Goal: Task Accomplishment & Management: Manage account settings

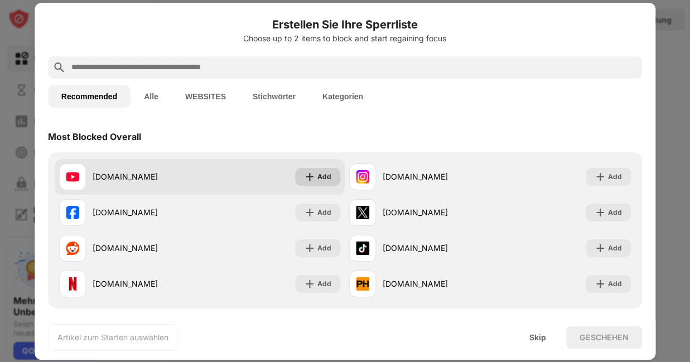
click at [323, 175] on div "Add" at bounding box center [324, 176] width 14 height 11
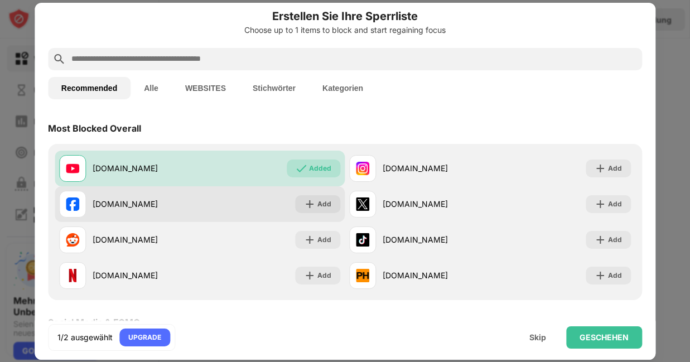
scroll to position [7, 0]
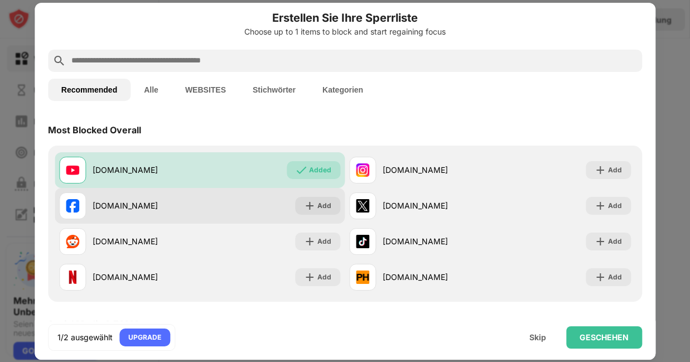
click at [208, 207] on div "facebook.com Add" at bounding box center [200, 206] width 291 height 36
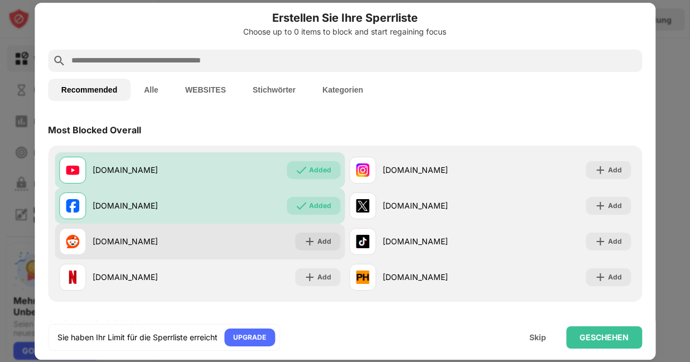
click at [198, 240] on div "reddit.com" at bounding box center [146, 241] width 107 height 12
click at [114, 240] on div "reddit.com" at bounding box center [146, 241] width 107 height 12
click at [297, 239] on div "Add" at bounding box center [317, 242] width 45 height 18
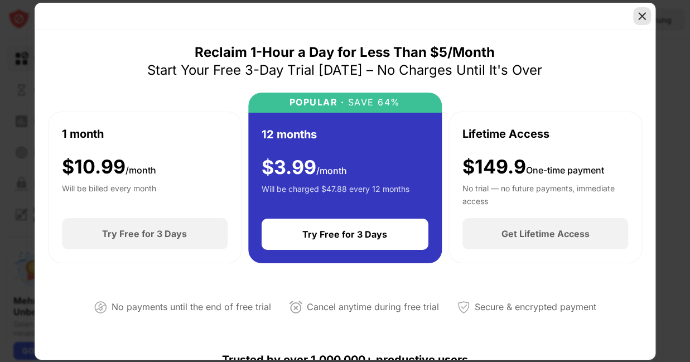
click at [639, 16] on img at bounding box center [642, 16] width 11 height 11
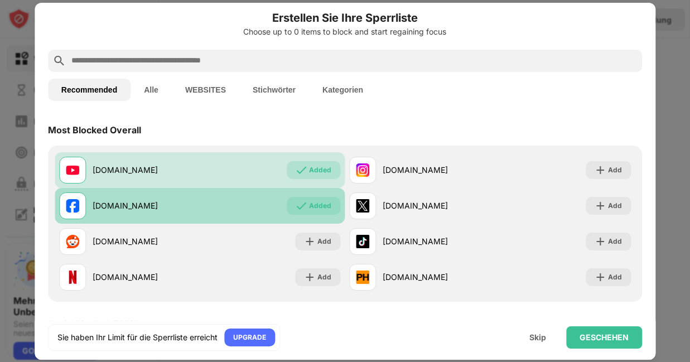
click at [305, 197] on div "Added" at bounding box center [314, 206] width 54 height 18
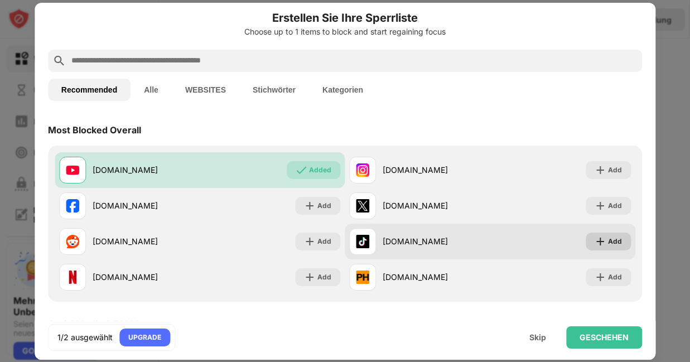
click at [596, 239] on img at bounding box center [600, 241] width 11 height 11
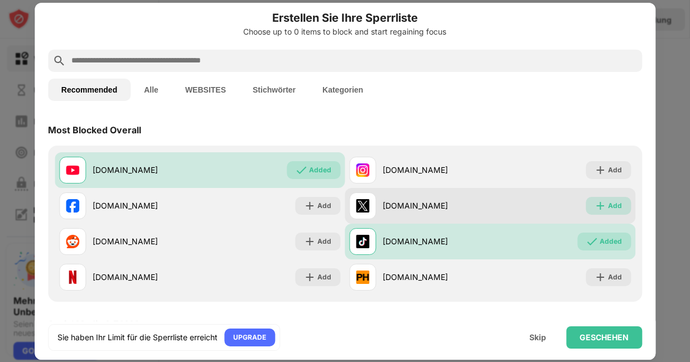
click at [591, 211] on div "Add" at bounding box center [608, 206] width 45 height 18
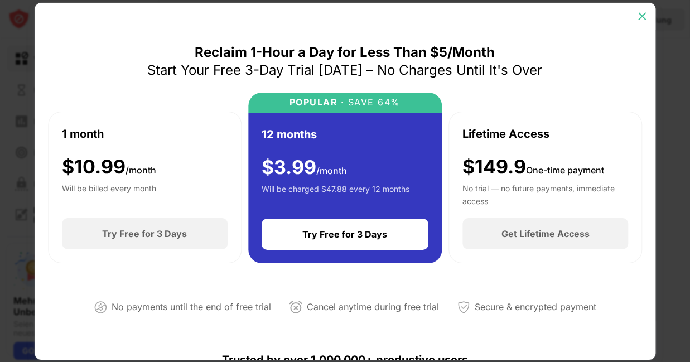
click at [646, 17] on img at bounding box center [642, 16] width 11 height 11
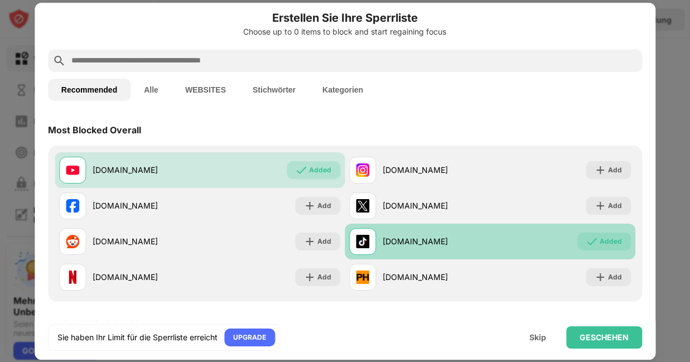
click at [571, 235] on div "tiktok.com Added" at bounding box center [490, 242] width 291 height 36
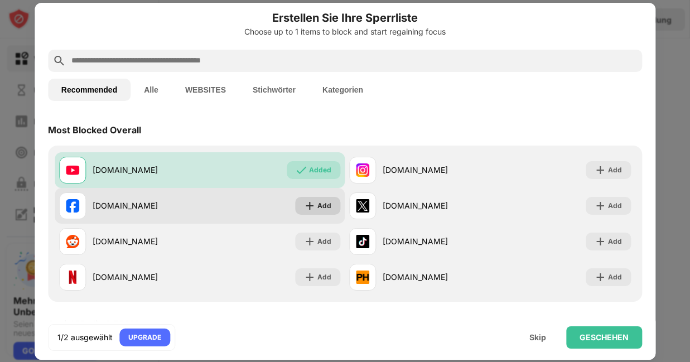
click at [297, 204] on div "Add" at bounding box center [317, 206] width 45 height 18
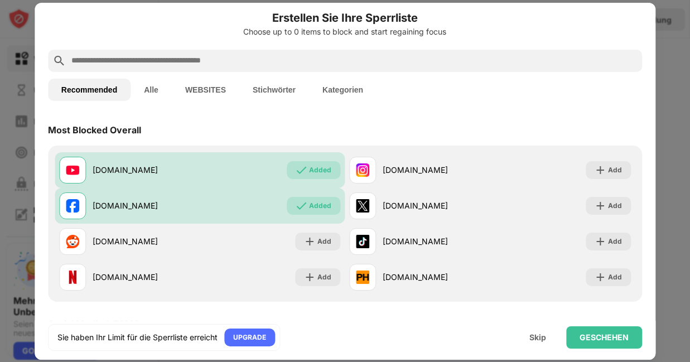
click at [155, 92] on button "Alle" at bounding box center [151, 90] width 41 height 22
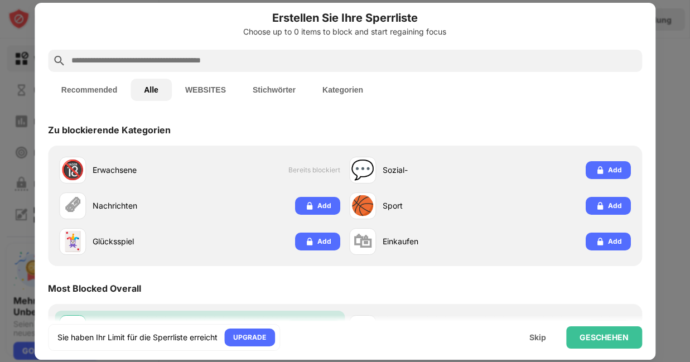
click at [215, 87] on button "WEBSITES" at bounding box center [206, 90] width 68 height 22
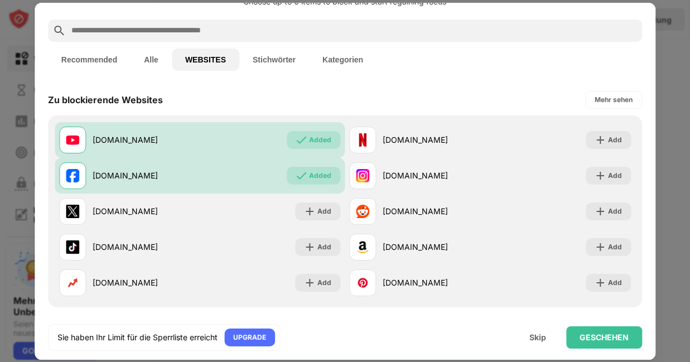
scroll to position [29, 0]
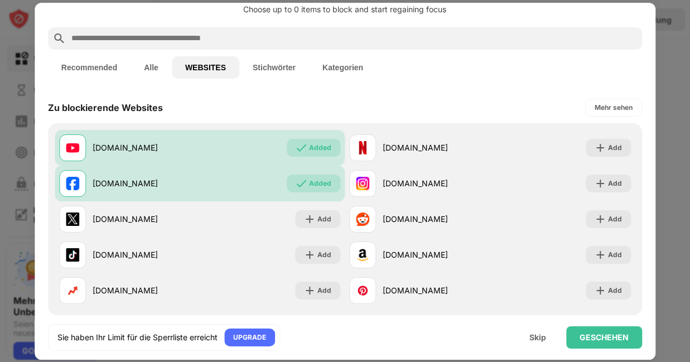
click at [261, 70] on button "Stichwörter" at bounding box center [274, 67] width 70 height 22
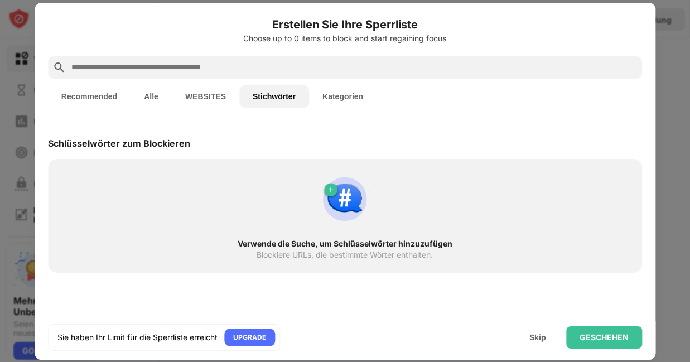
scroll to position [0, 0]
click at [347, 100] on button "Kategorien" at bounding box center [343, 96] width 68 height 22
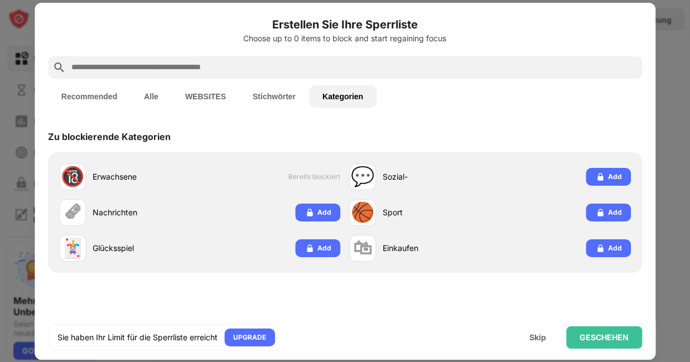
click at [97, 89] on button "Recommended" at bounding box center [89, 96] width 83 height 22
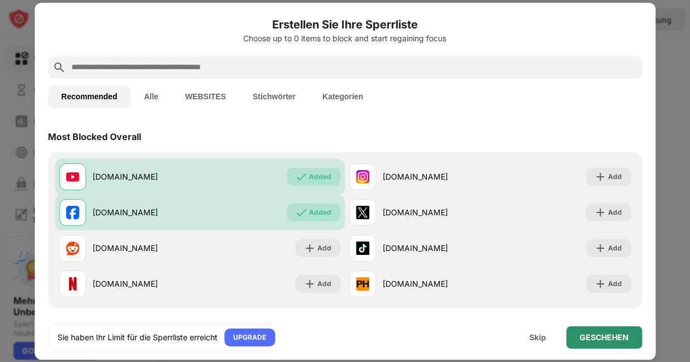
click at [586, 330] on div "GESCHEHEN" at bounding box center [604, 337] width 76 height 22
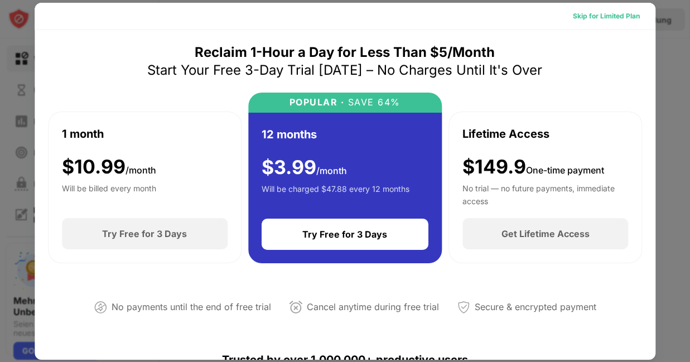
click at [574, 18] on div "Skip for Limited Plan" at bounding box center [606, 16] width 67 height 11
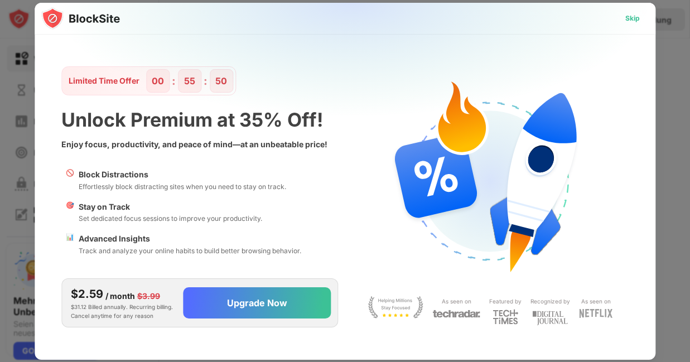
click at [632, 17] on div "Skip" at bounding box center [632, 18] width 15 height 11
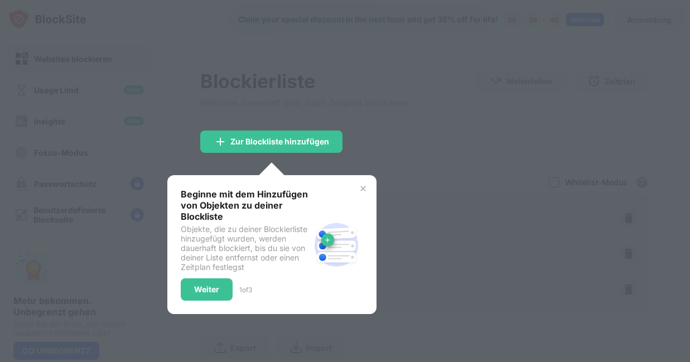
click at [411, 132] on div at bounding box center [345, 181] width 690 height 362
click at [217, 291] on div "Weiter" at bounding box center [206, 289] width 25 height 9
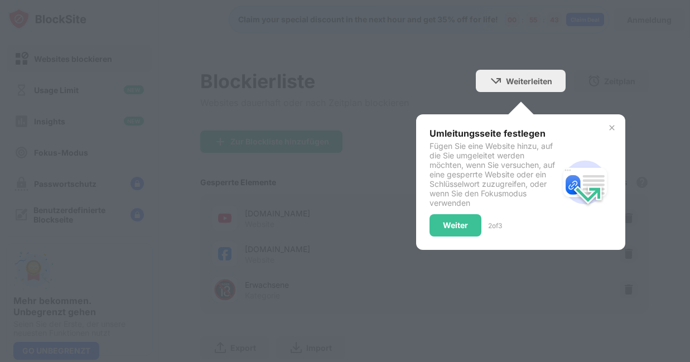
click at [464, 148] on div "Fügen Sie eine Website hinzu, auf die Sie umgeleitet werden möchten, wenn Sie v…" at bounding box center [494, 174] width 129 height 66
click at [465, 214] on div "Weiter" at bounding box center [456, 225] width 52 height 22
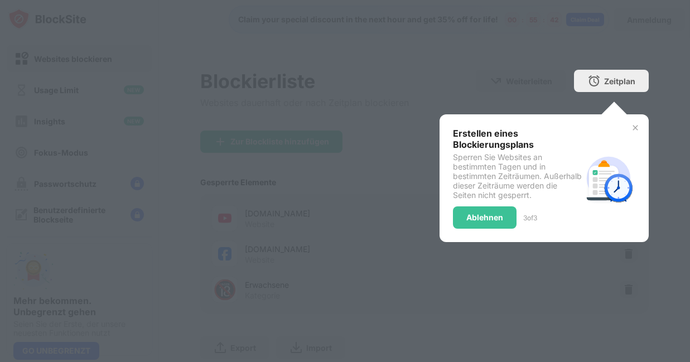
click at [465, 226] on div "Ablehnen" at bounding box center [485, 217] width 64 height 22
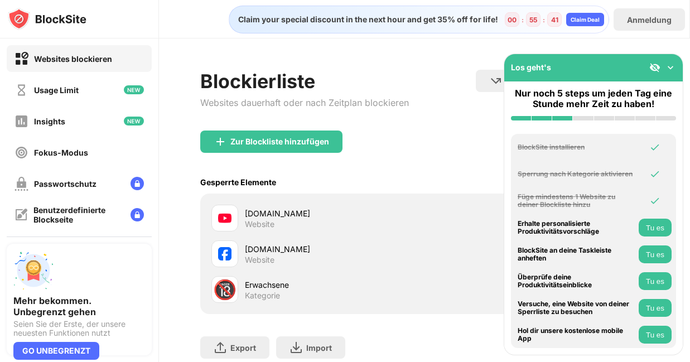
click at [439, 127] on div "Blockierliste Websites dauerhaft oder nach Zeitplan blockieren Weiterleiten Hie…" at bounding box center [424, 100] width 449 height 61
click at [83, 158] on div "Fokus-Modus" at bounding box center [52, 153] width 74 height 14
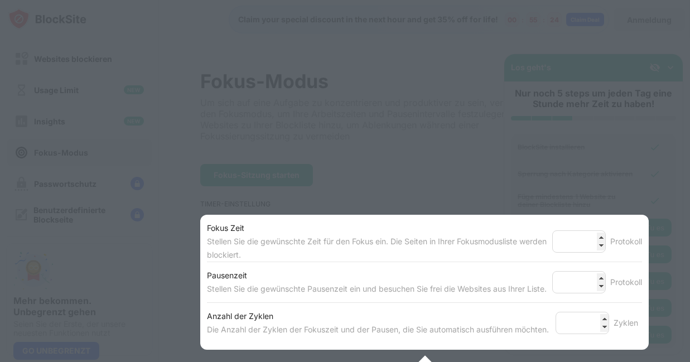
click at [403, 170] on div at bounding box center [345, 181] width 690 height 362
click at [406, 171] on div at bounding box center [345, 181] width 690 height 362
click at [611, 203] on div at bounding box center [345, 181] width 690 height 362
click at [337, 102] on div at bounding box center [345, 181] width 690 height 362
click at [425, 357] on div at bounding box center [424, 367] width 25 height 25
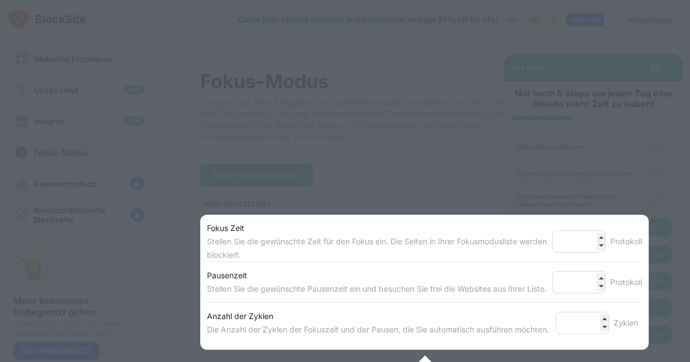
click at [425, 357] on div at bounding box center [424, 367] width 25 height 25
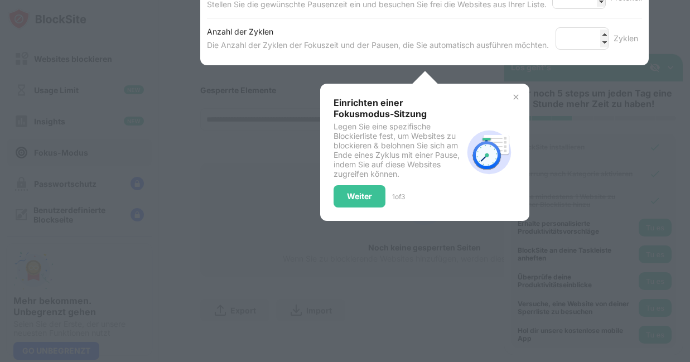
click at [516, 94] on img at bounding box center [516, 97] width 9 height 9
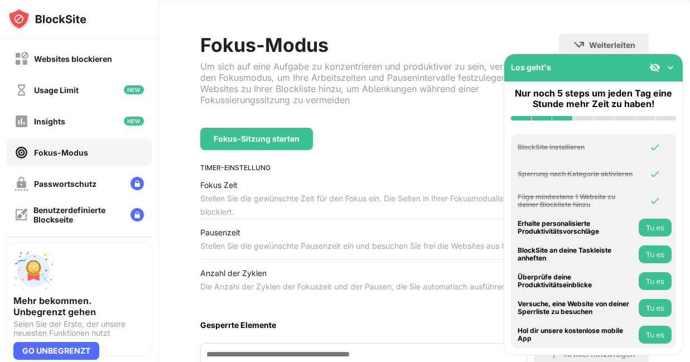
scroll to position [0, 0]
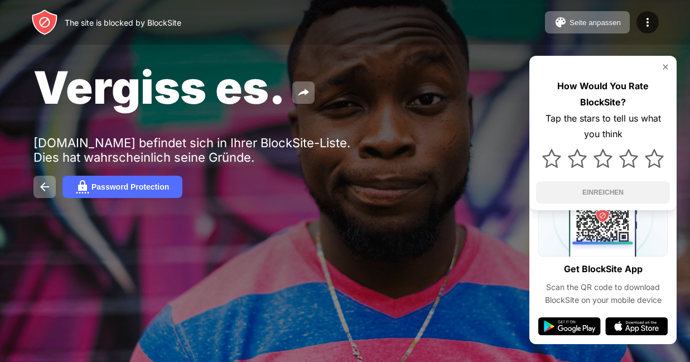
click at [665, 67] on img at bounding box center [665, 66] width 9 height 9
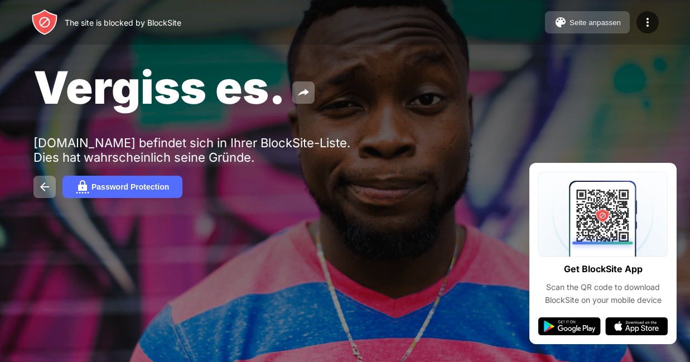
click at [585, 28] on button "Seite anpassen" at bounding box center [587, 22] width 85 height 22
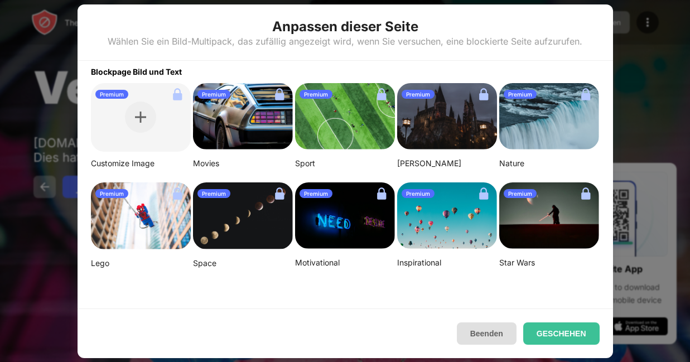
click at [473, 340] on button "Beenden" at bounding box center [487, 333] width 60 height 22
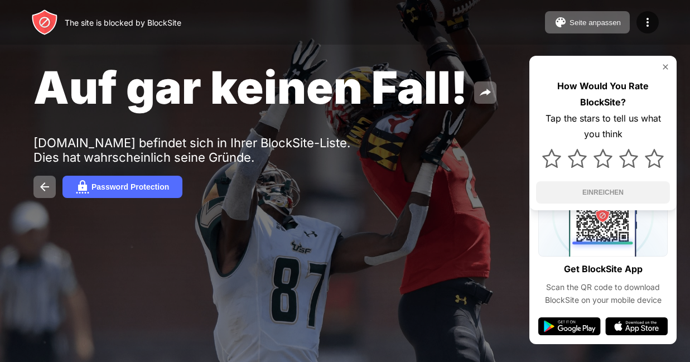
click at [666, 64] on img at bounding box center [665, 66] width 9 height 9
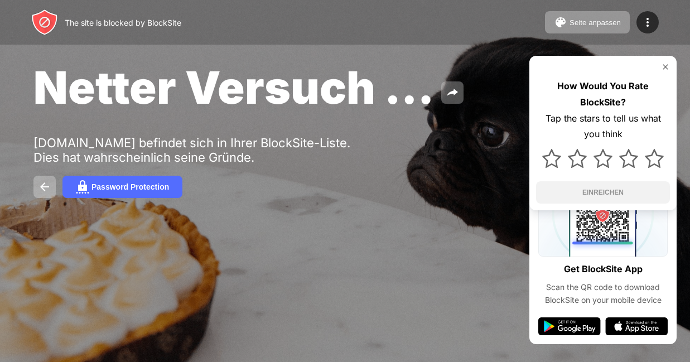
click at [661, 64] on img at bounding box center [665, 66] width 9 height 9
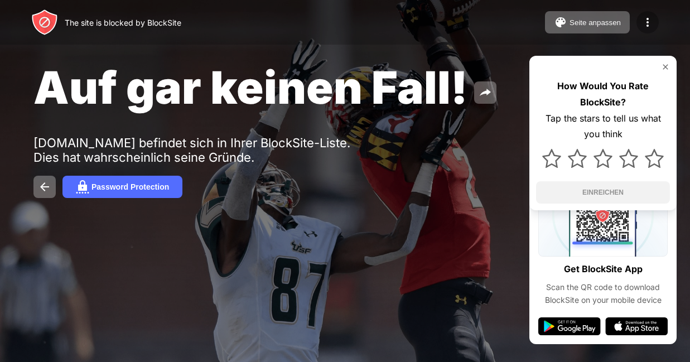
click at [644, 20] on img at bounding box center [647, 22] width 13 height 13
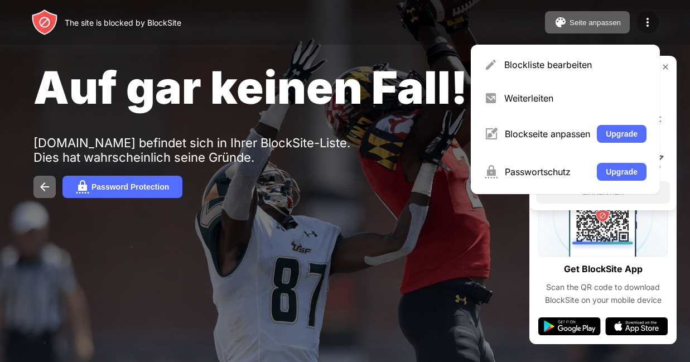
click at [648, 20] on img at bounding box center [647, 22] width 13 height 13
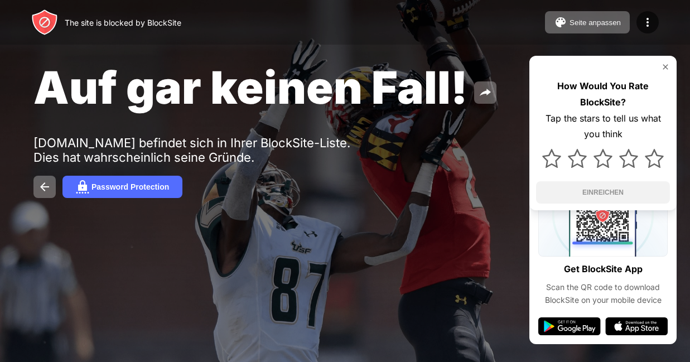
click at [446, 161] on div "Auf gar keinen Fall! [DOMAIN_NAME] befindet sich in Ihrer BlockSite-Liste. Dies…" at bounding box center [345, 129] width 690 height 258
click at [664, 65] on img at bounding box center [665, 66] width 9 height 9
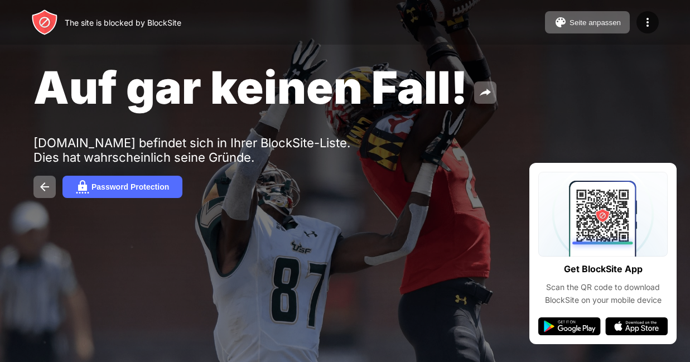
click at [639, 80] on div "Auf gar keinen Fall! [DOMAIN_NAME] befindet sich in Ihrer BlockSite-Liste. Dies…" at bounding box center [345, 129] width 690 height 258
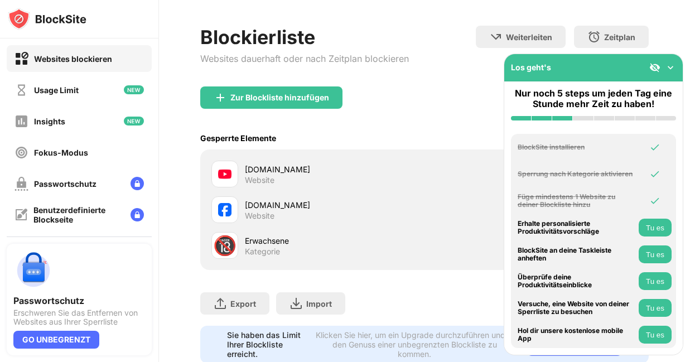
scroll to position [44, 0]
click at [239, 178] on div "[DOMAIN_NAME] Website" at bounding box center [317, 174] width 213 height 27
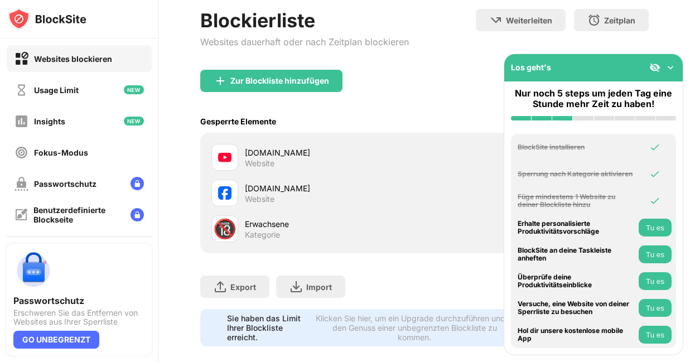
scroll to position [76, 0]
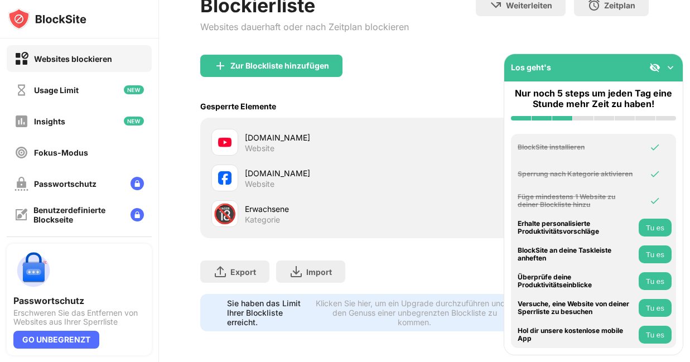
click at [671, 63] on img at bounding box center [670, 67] width 11 height 11
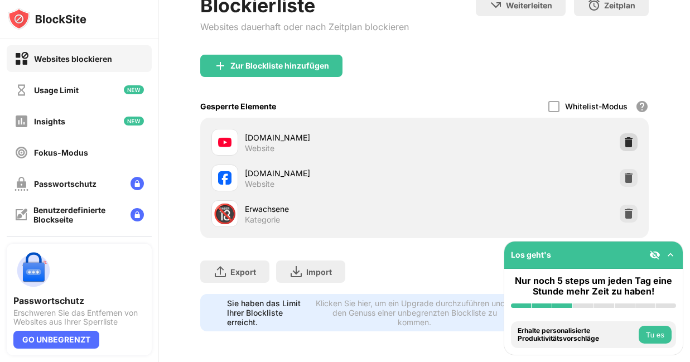
click at [627, 141] on img at bounding box center [628, 142] width 11 height 11
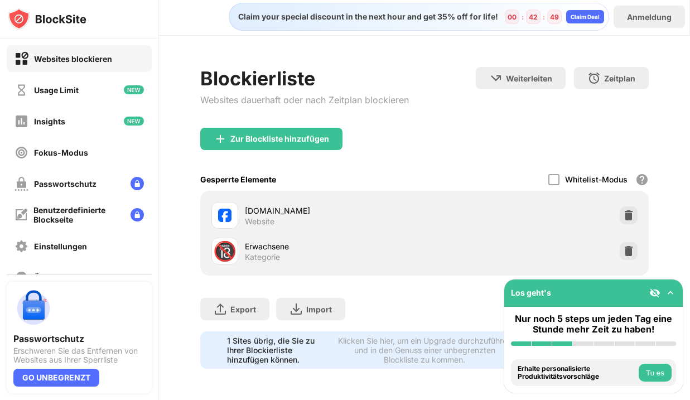
scroll to position [2, 0]
click at [532, 176] on div "Gesperrte Elemente Whitelist-Modus Blockiere alle Websites außer denen, die auf…" at bounding box center [424, 179] width 449 height 23
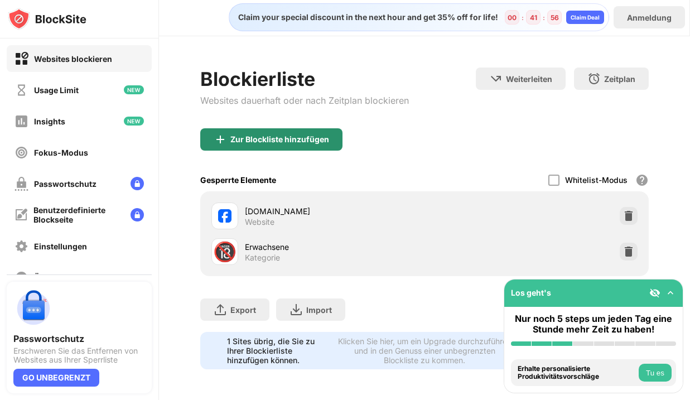
click at [283, 144] on div "Zur Blockliste hinzufügen" at bounding box center [271, 139] width 142 height 22
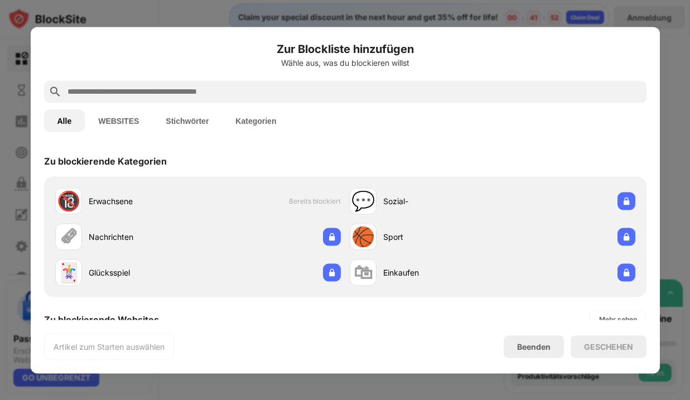
click at [104, 119] on button "WEBSITES" at bounding box center [119, 120] width 68 height 22
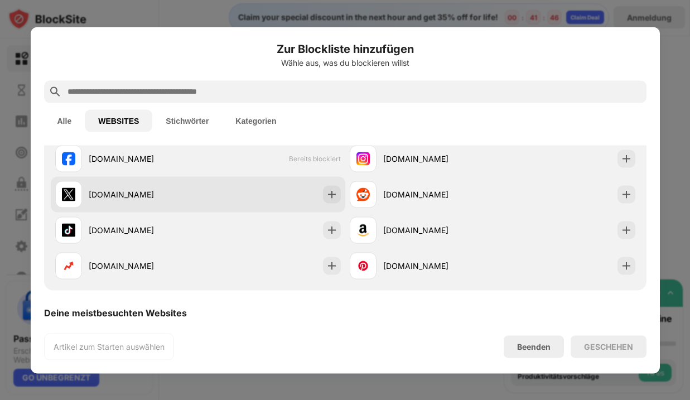
scroll to position [79, 0]
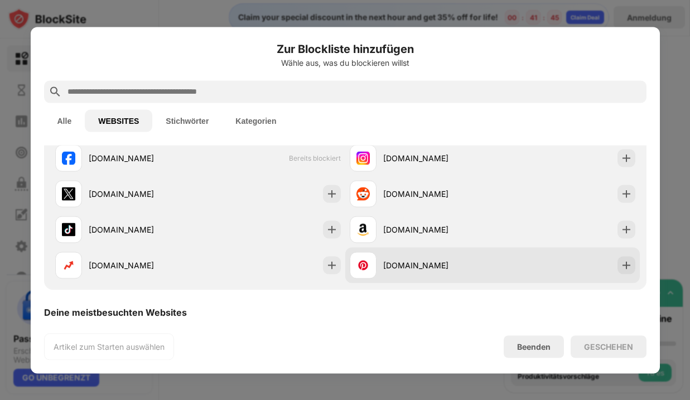
click at [416, 263] on div "[DOMAIN_NAME]" at bounding box center [437, 265] width 109 height 12
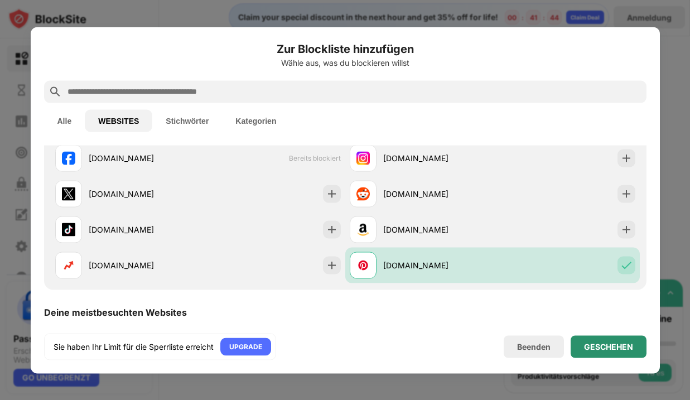
click at [623, 351] on div "GESCHEHEN" at bounding box center [609, 346] width 76 height 22
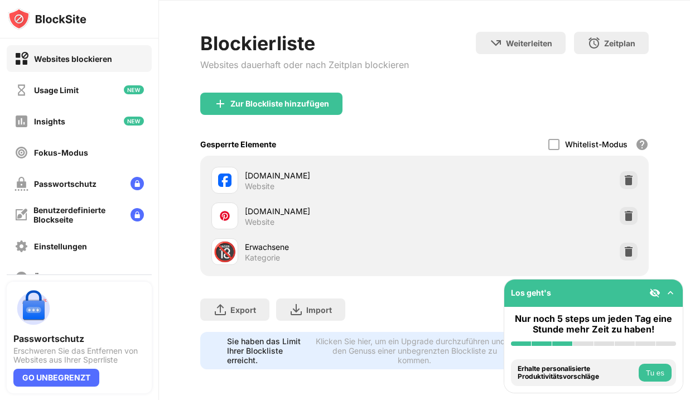
scroll to position [0, 0]
